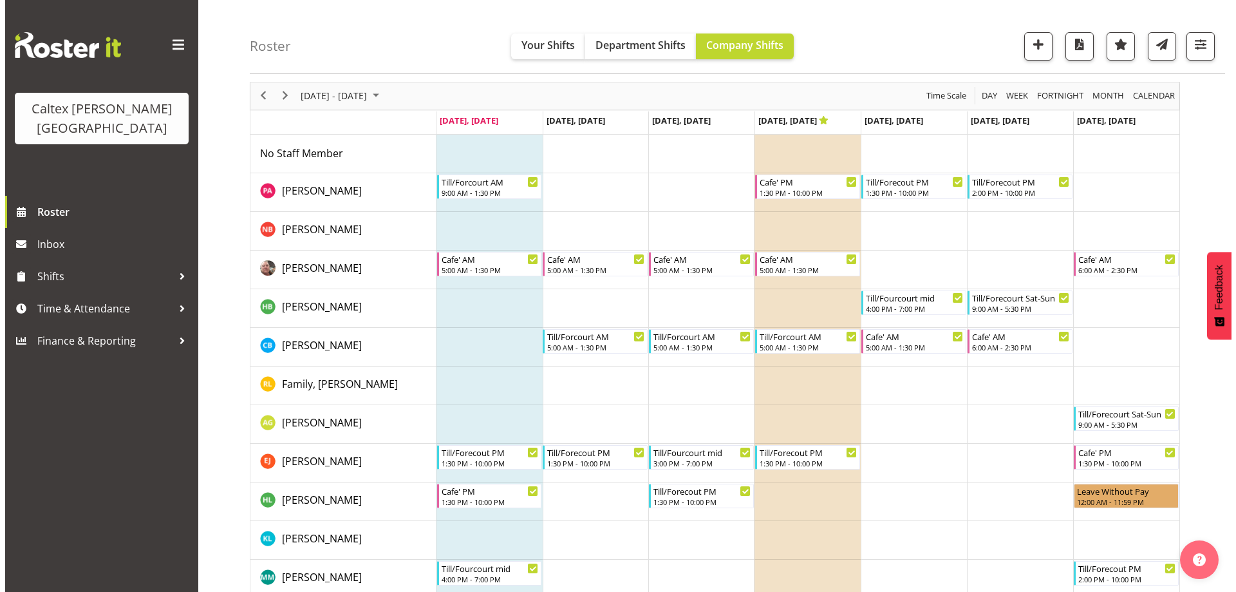
scroll to position [64, 0]
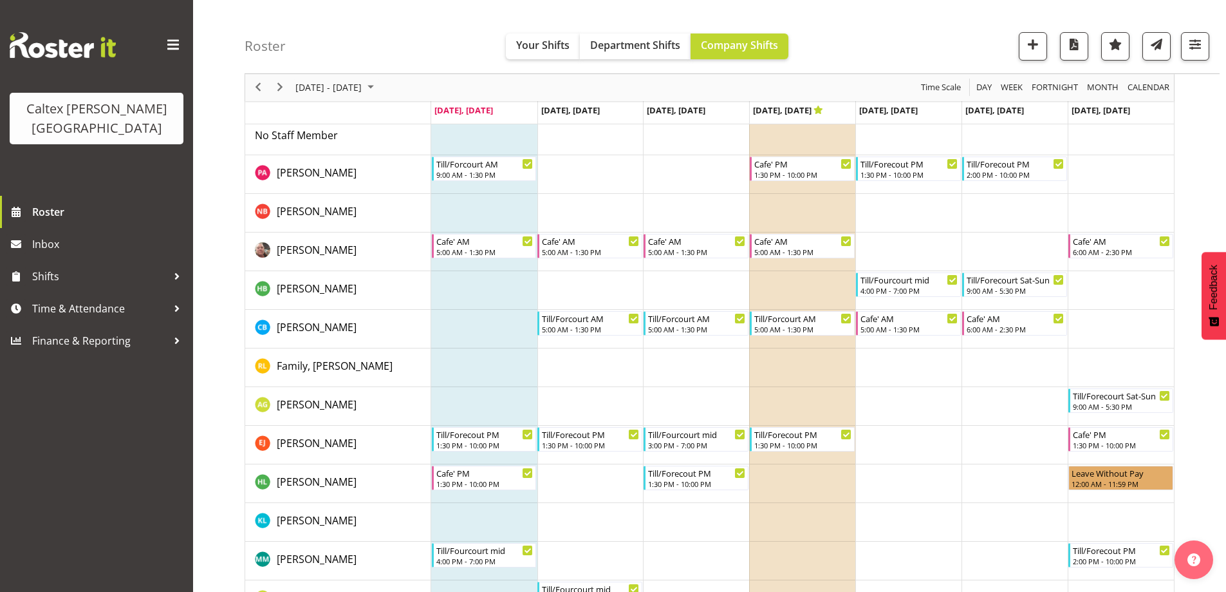
click at [575, 410] on td "Timeline Week of August 11, 2025" at bounding box center [591, 406] width 106 height 39
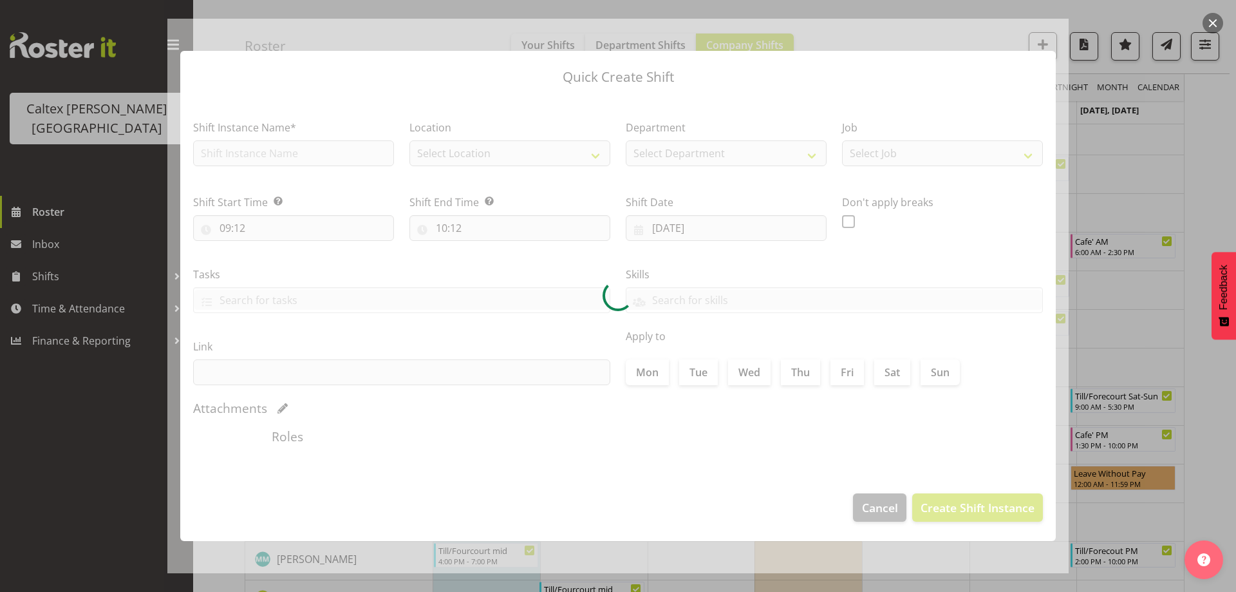
checkbox input "true"
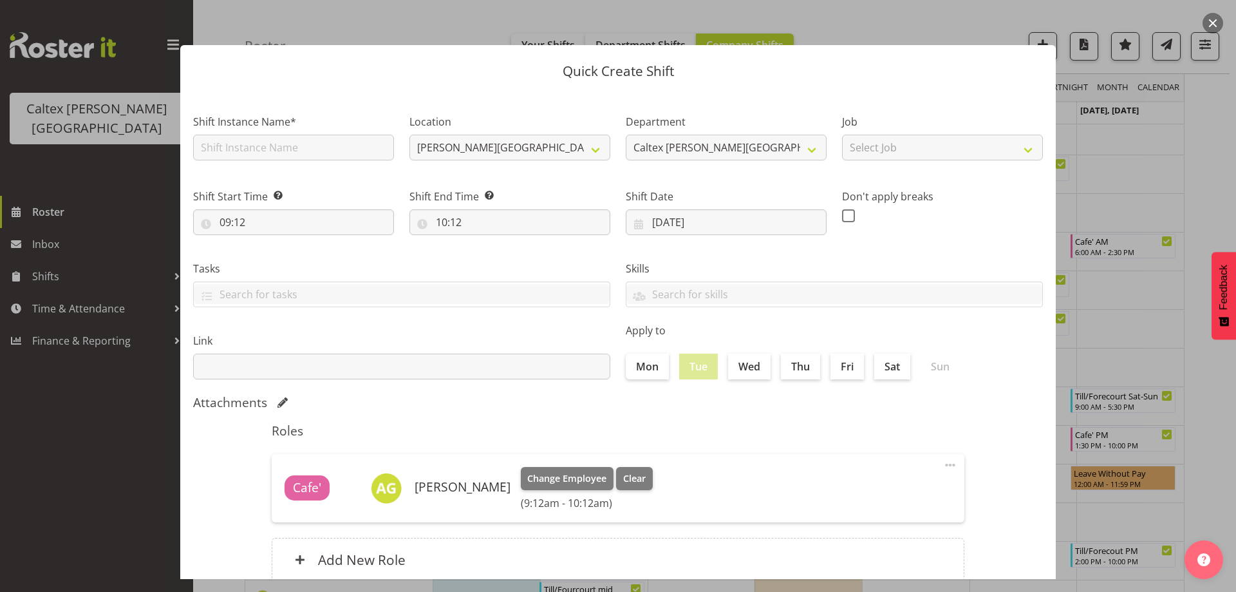
click at [950, 30] on div "Quick Create Shift Shift Instance Name* Location [PERSON_NAME][GEOGRAPHIC_DATA]…" at bounding box center [617, 296] width 901 height 566
click at [223, 480] on section "Shift Instance Name* Location [PERSON_NAME][GEOGRAPHIC_DATA] Caltex [PERSON_NAM…" at bounding box center [617, 350] width 875 height 519
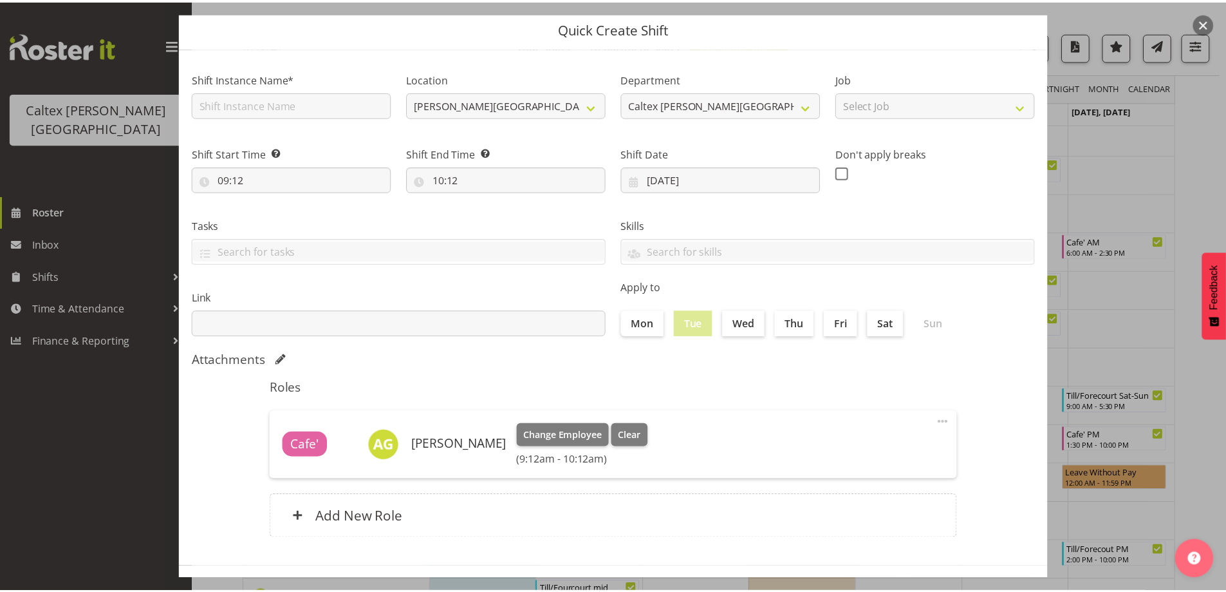
scroll to position [91, 0]
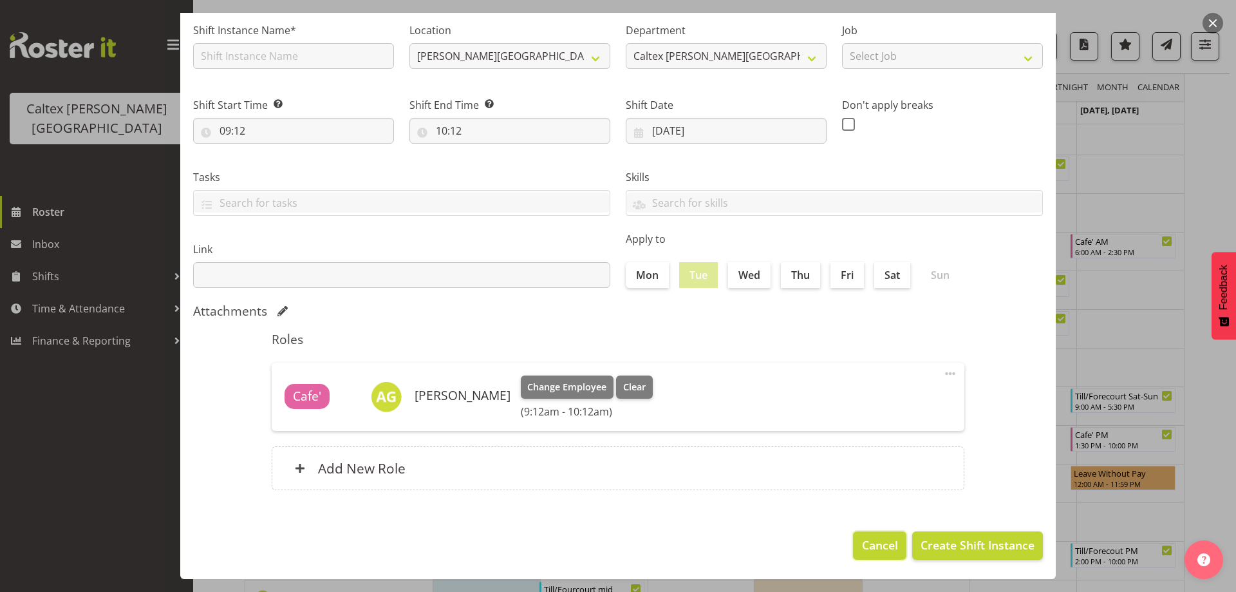
drag, startPoint x: 877, startPoint y: 549, endPoint x: 670, endPoint y: 489, distance: 215.1
click at [875, 549] on span "Cancel" at bounding box center [880, 544] width 36 height 17
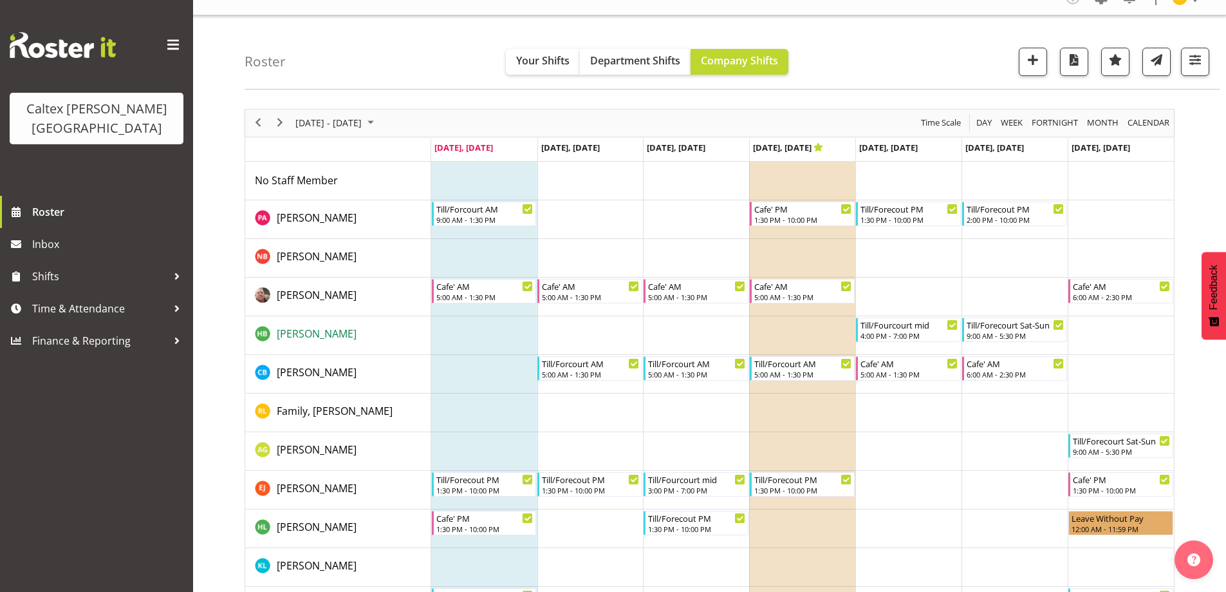
scroll to position [0, 0]
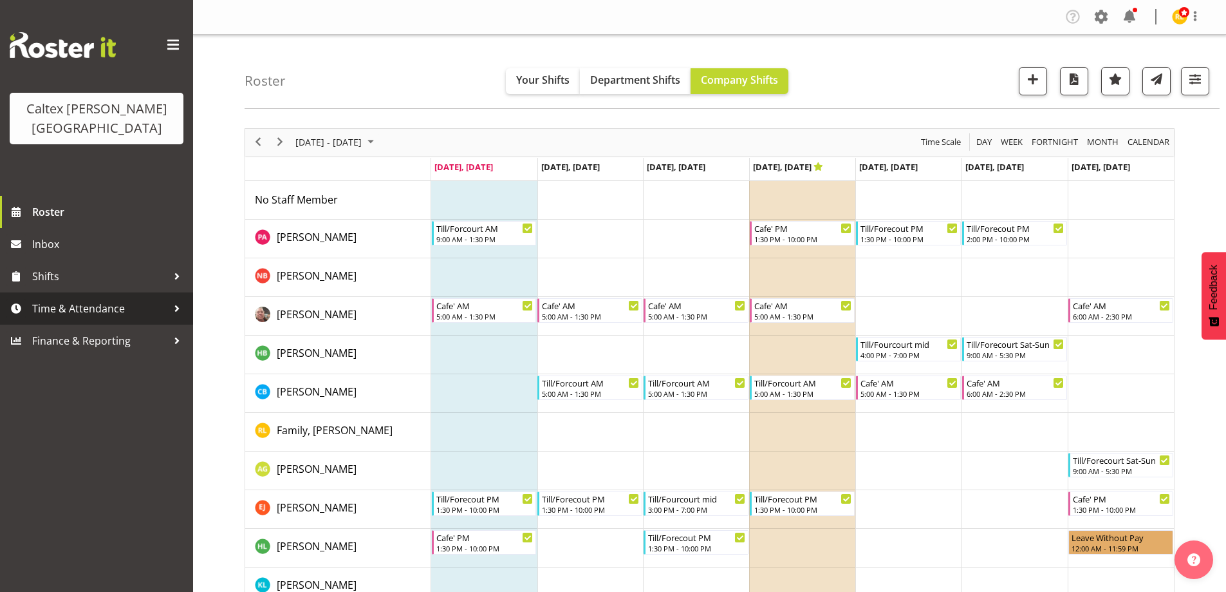
click at [134, 299] on span "Time & Attendance" at bounding box center [99, 308] width 135 height 19
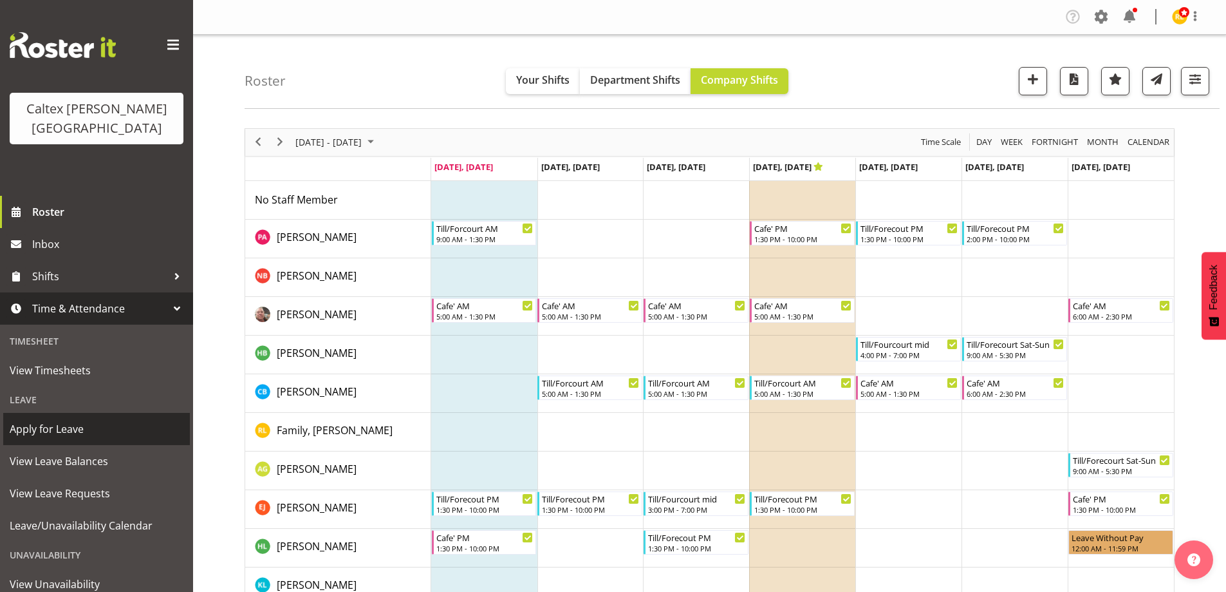
click at [41, 419] on span "Apply for Leave" at bounding box center [97, 428] width 174 height 19
